Goal: Information Seeking & Learning: Learn about a topic

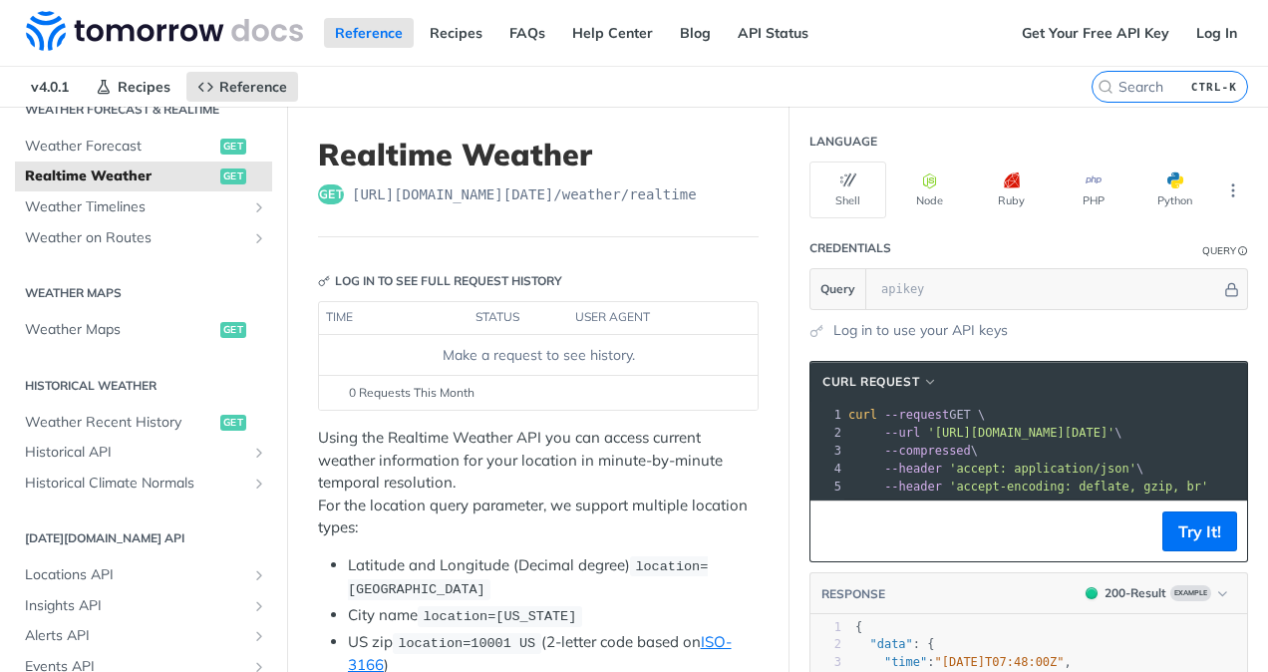
scroll to position [467, 0]
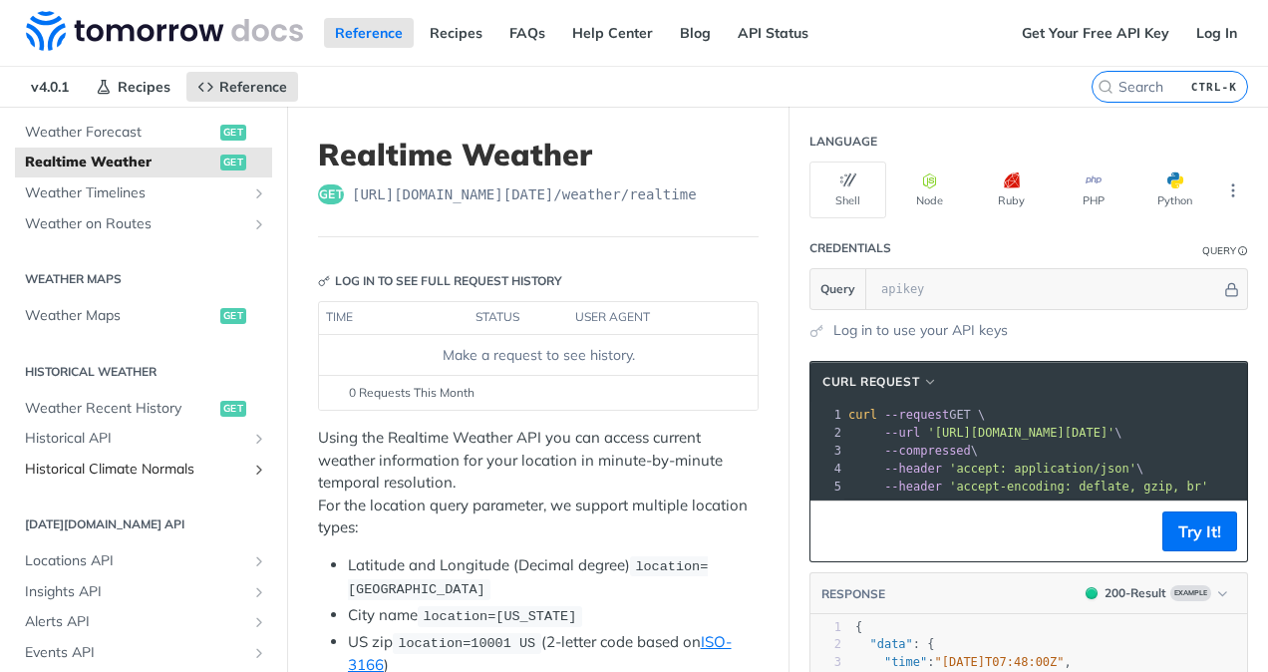
click at [59, 471] on span "Historical Climate Normals" at bounding box center [135, 470] width 221 height 20
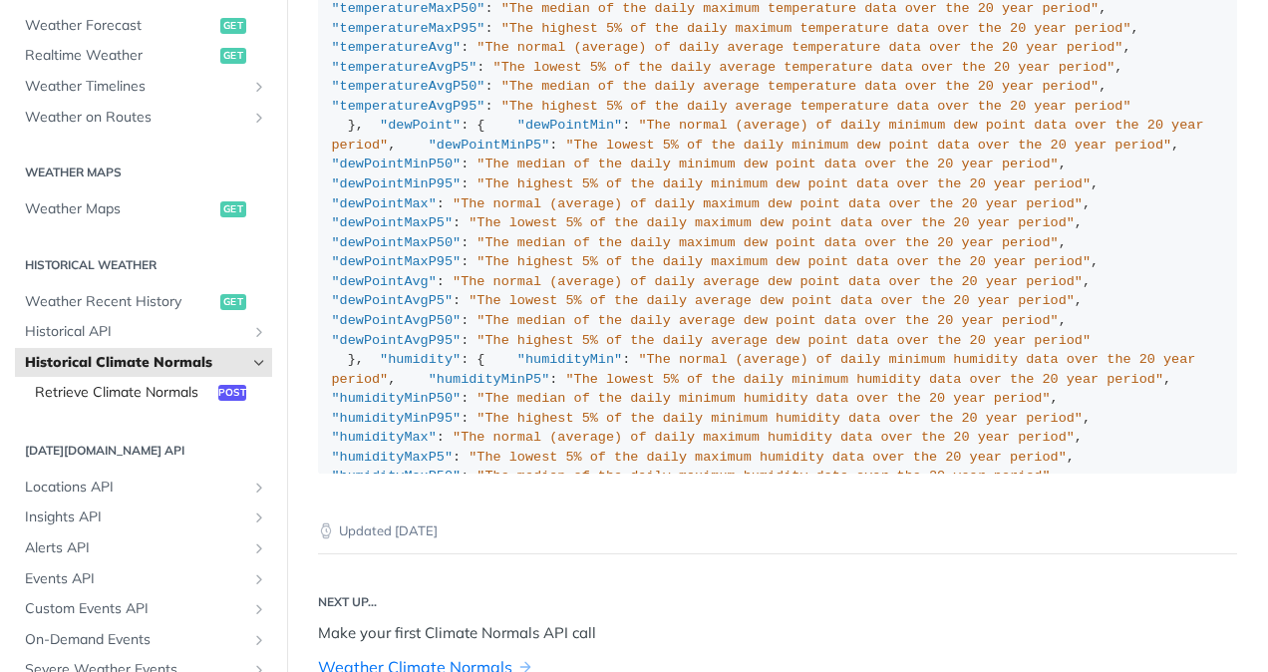
click at [48, 403] on span "Retrieve Climate Normals" at bounding box center [124, 393] width 178 height 20
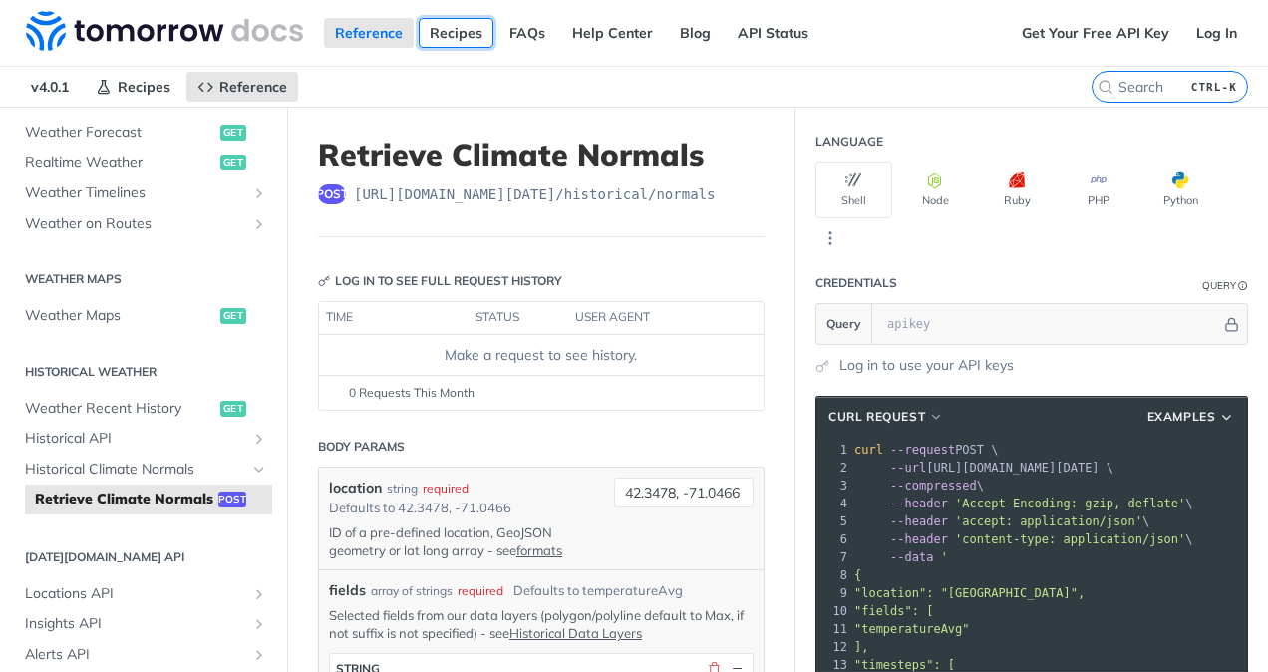
click at [445, 30] on link "Recipes" at bounding box center [456, 33] width 75 height 30
